Goal: Task Accomplishment & Management: Manage account settings

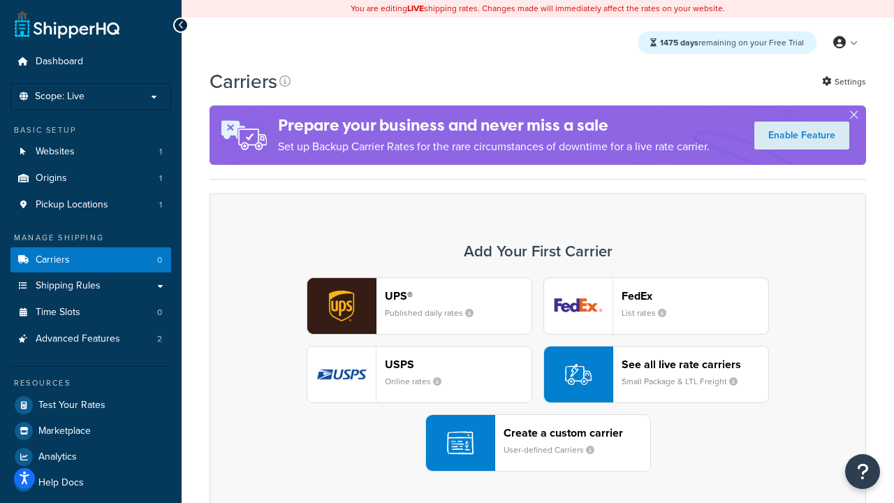
click at [538, 375] on div "UPS® Published daily rates FedEx List rates USPS Online rates See all live rate…" at bounding box center [537, 374] width 627 height 194
click at [695, 296] on header "FedEx" at bounding box center [695, 295] width 147 height 13
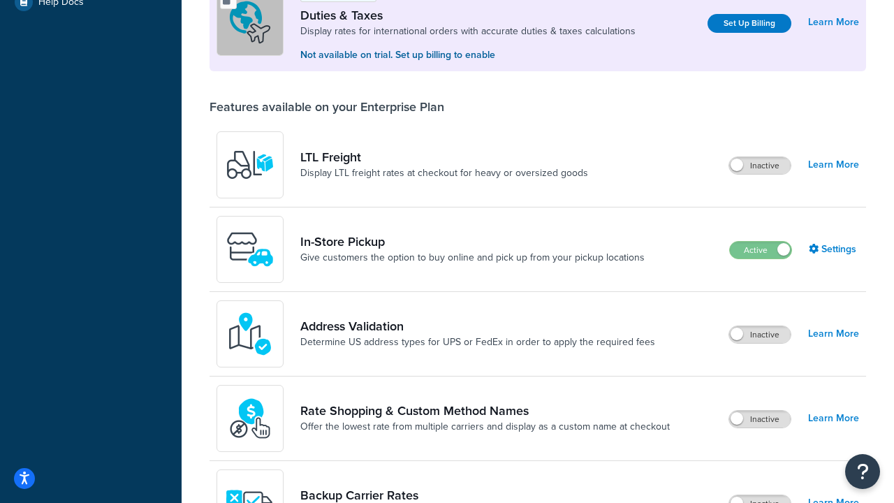
scroll to position [427, 0]
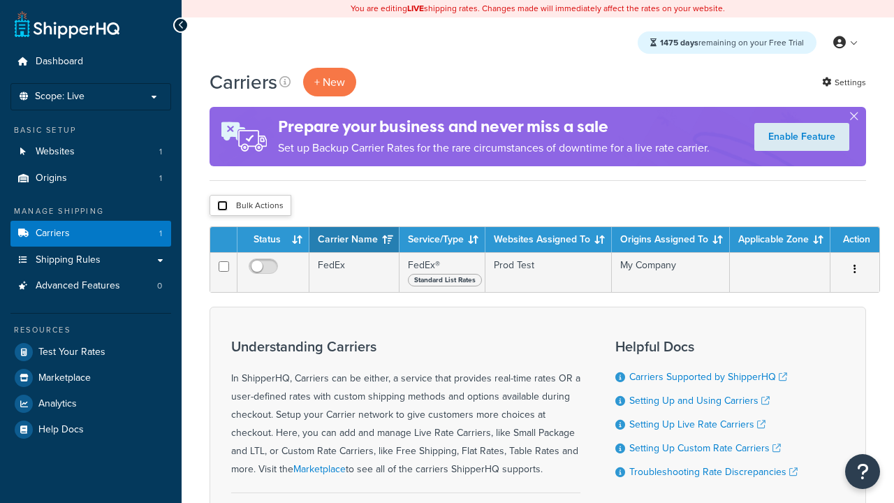
click at [222, 207] on input "checkbox" at bounding box center [222, 205] width 10 height 10
checkbox input "true"
click at [0, 0] on button "Delete" at bounding box center [0, 0] width 0 height 0
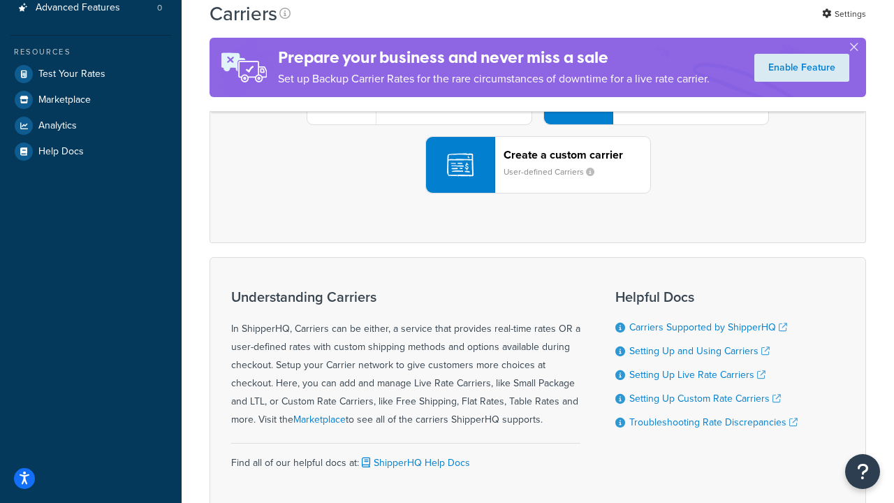
click at [538, 193] on div "UPS® Published daily rates FedEx List rates USPS Online rates See all live rate…" at bounding box center [537, 96] width 627 height 194
click at [695, 24] on header "FedEx" at bounding box center [695, 17] width 147 height 13
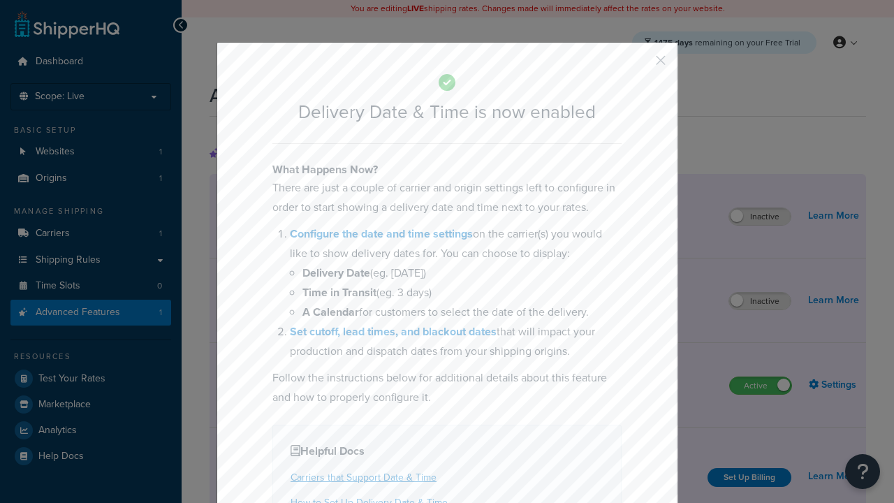
click at [640, 64] on button "button" at bounding box center [639, 65] width 3 height 3
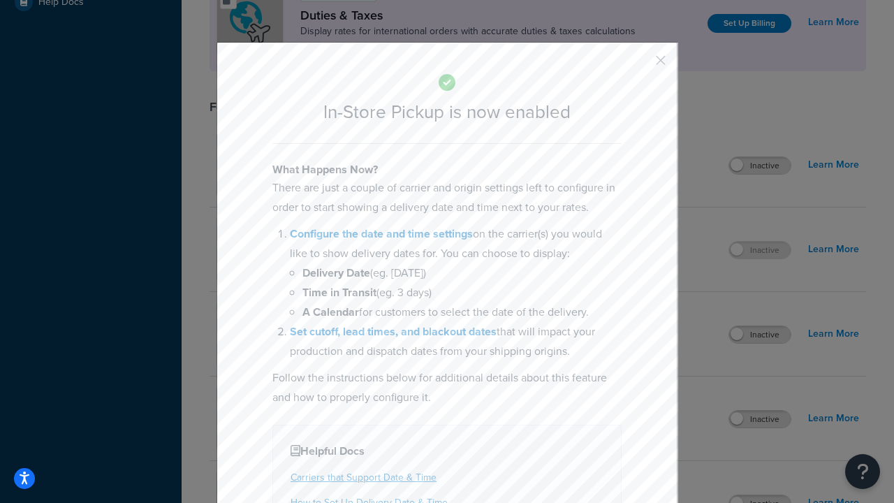
scroll to position [480, 0]
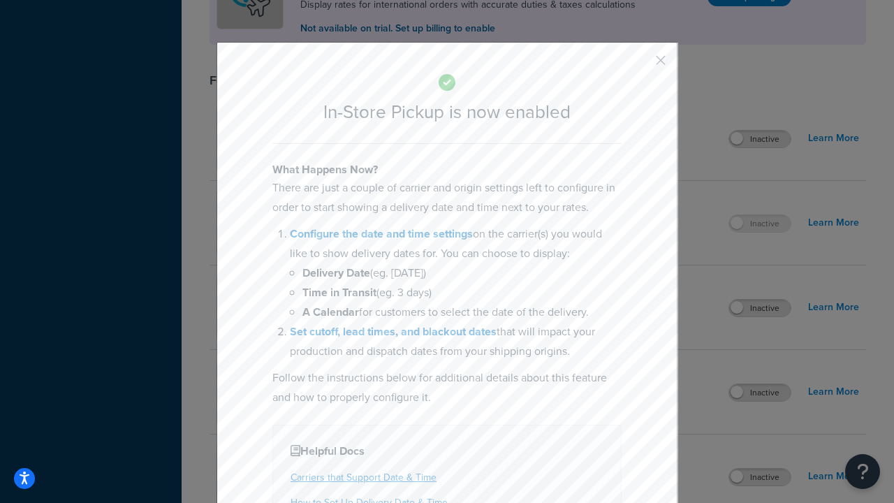
click at [640, 65] on button "button" at bounding box center [639, 65] width 3 height 3
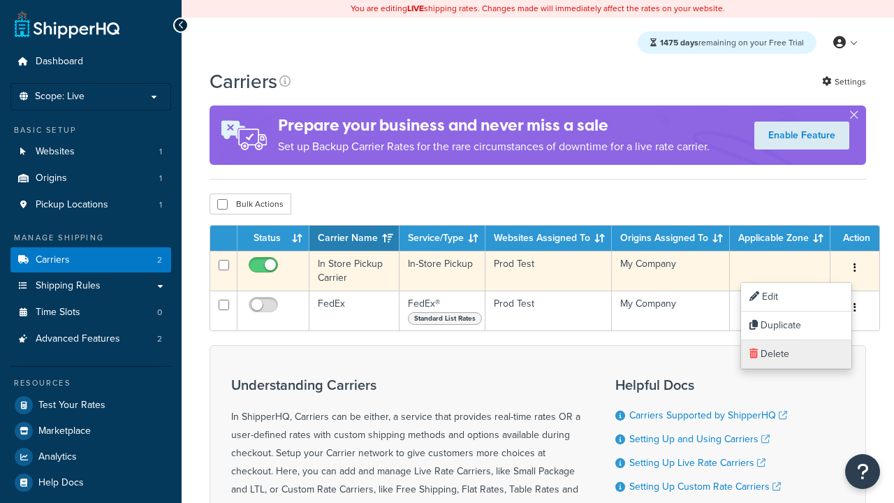
click at [795, 354] on link "Delete" at bounding box center [796, 354] width 110 height 29
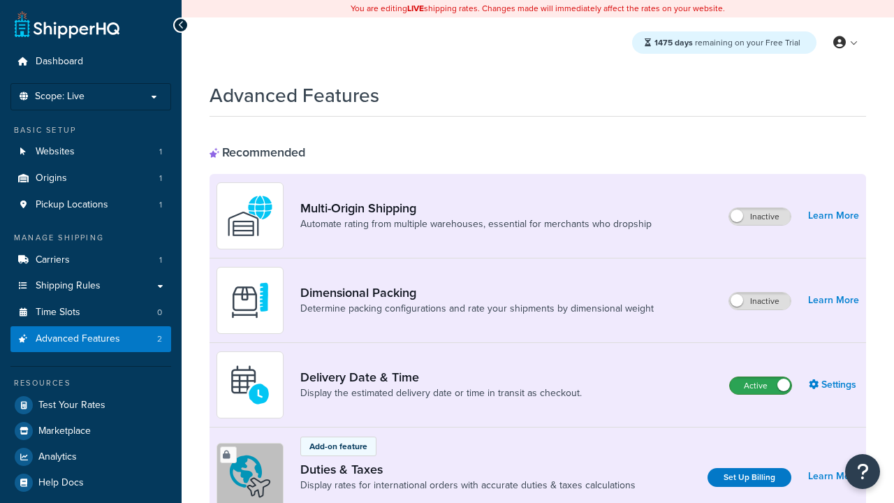
click at [761, 386] on label "Active" at bounding box center [760, 385] width 61 height 17
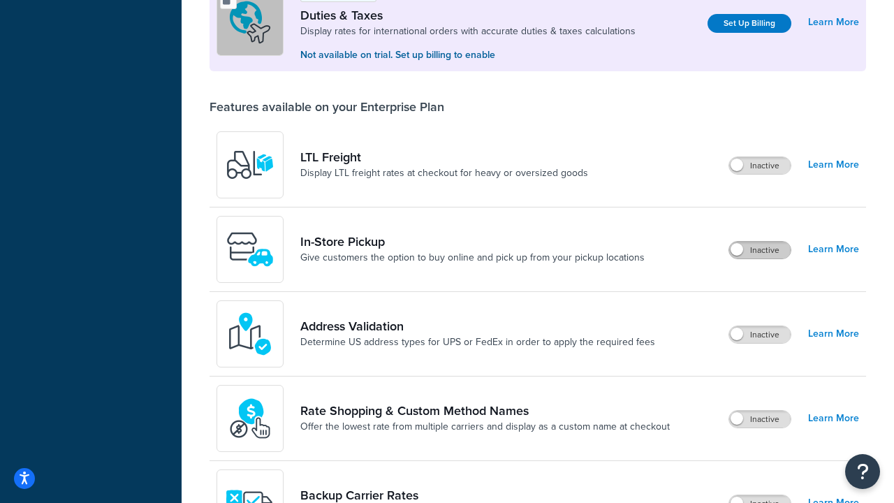
scroll to position [427, 0]
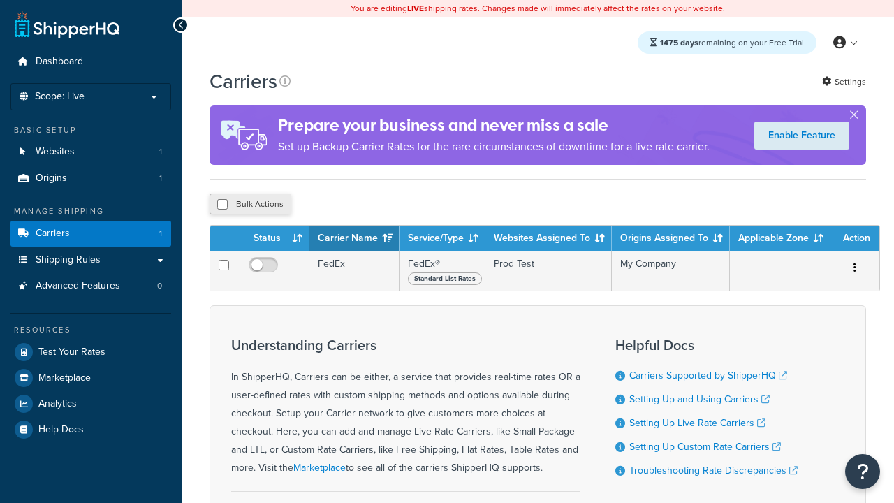
click at [222, 205] on input "checkbox" at bounding box center [222, 204] width 10 height 10
checkbox input "true"
click at [0, 0] on button "Delete" at bounding box center [0, 0] width 0 height 0
